Goal: Task Accomplishment & Management: Use online tool/utility

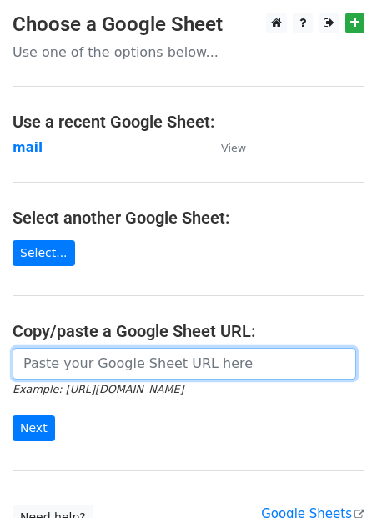
click at [93, 364] on input "url" at bounding box center [185, 364] width 344 height 32
paste input "https://docs.google.com/spreadsheets/d/1jLHnsz--_ZfDqRg_OH2xrkmhbGZ3izLOtmH_H2J…"
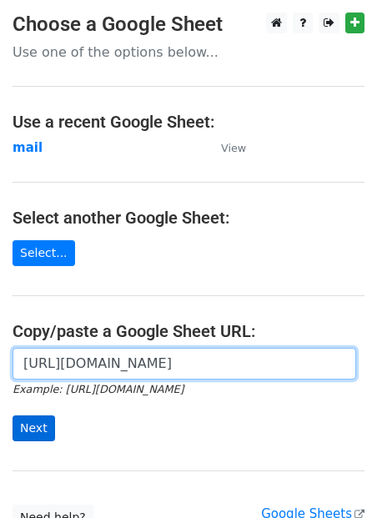
type input "https://docs.google.com/spreadsheets/d/1jLHnsz--_ZfDqRg_OH2xrkmhbGZ3izLOtmH_H2J…"
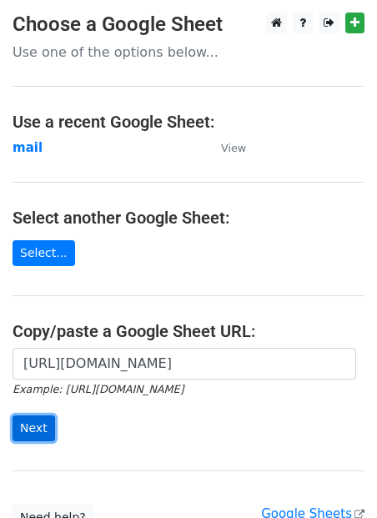
click at [34, 431] on input "Next" at bounding box center [34, 429] width 43 height 26
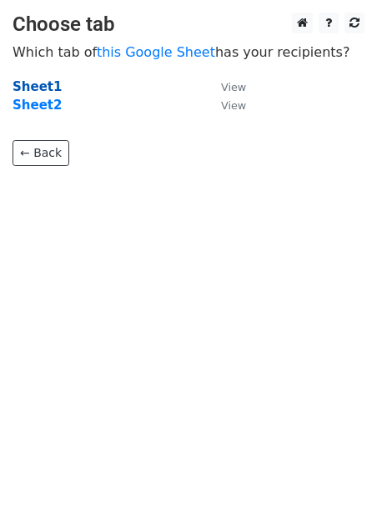
click at [44, 92] on strong "Sheet1" at bounding box center [37, 86] width 49 height 15
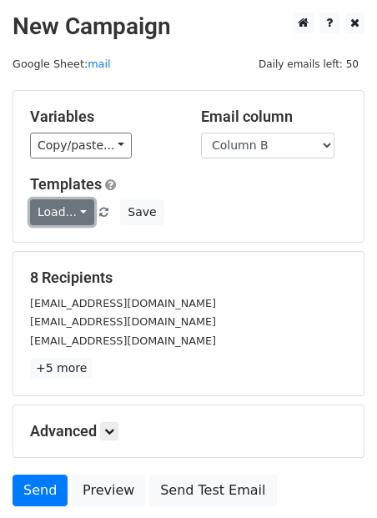
click at [69, 204] on link "Load..." at bounding box center [62, 212] width 64 height 26
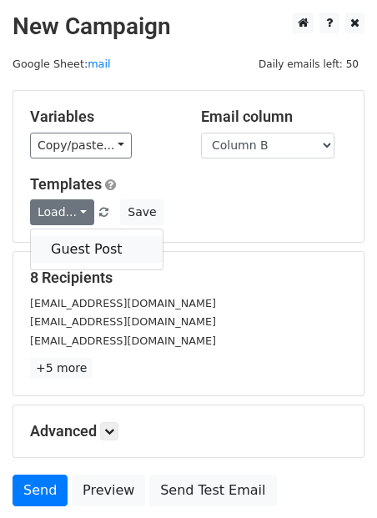
click at [91, 244] on link "Guest Post" at bounding box center [97, 249] width 132 height 27
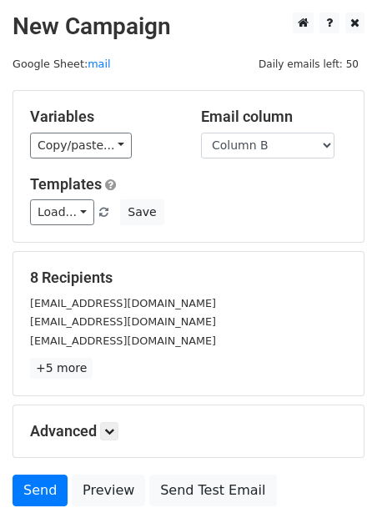
scroll to position [130, 0]
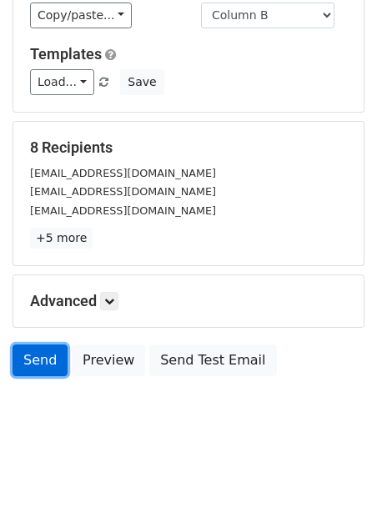
click at [36, 349] on link "Send" at bounding box center [40, 361] width 55 height 32
